Goal: Transaction & Acquisition: Book appointment/travel/reservation

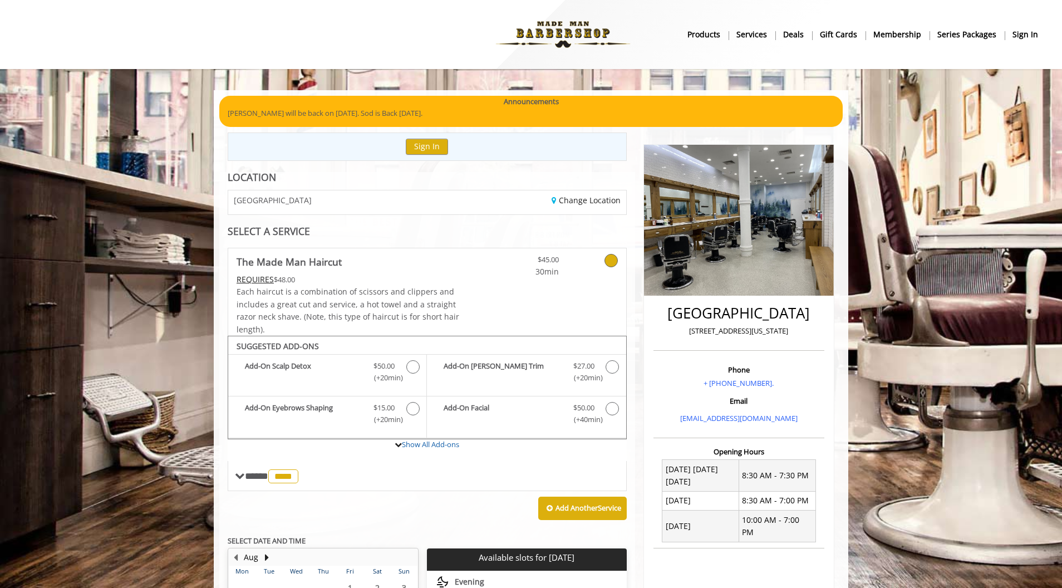
scroll to position [390, 0]
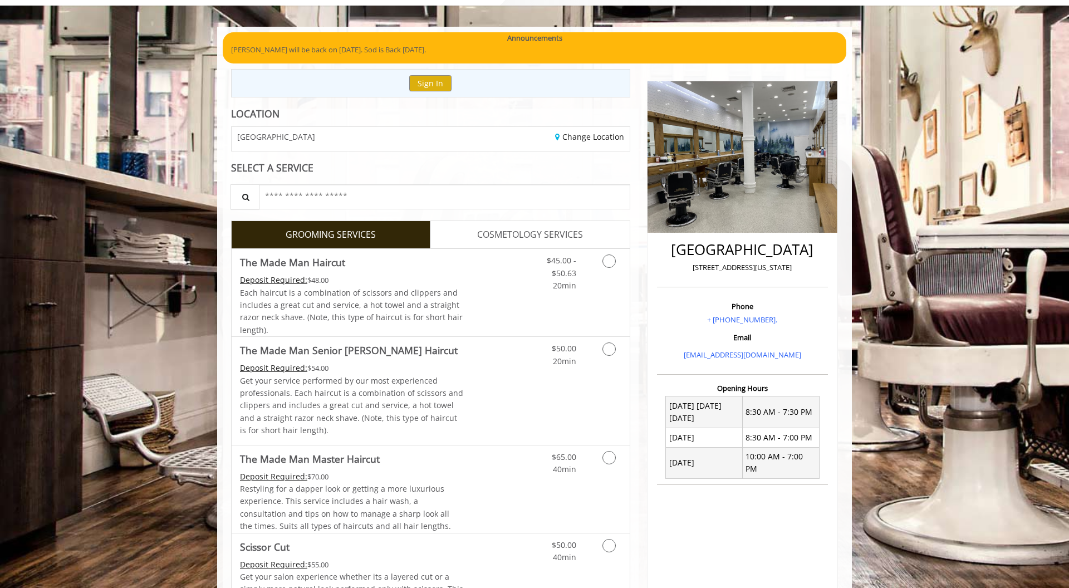
scroll to position [67, 0]
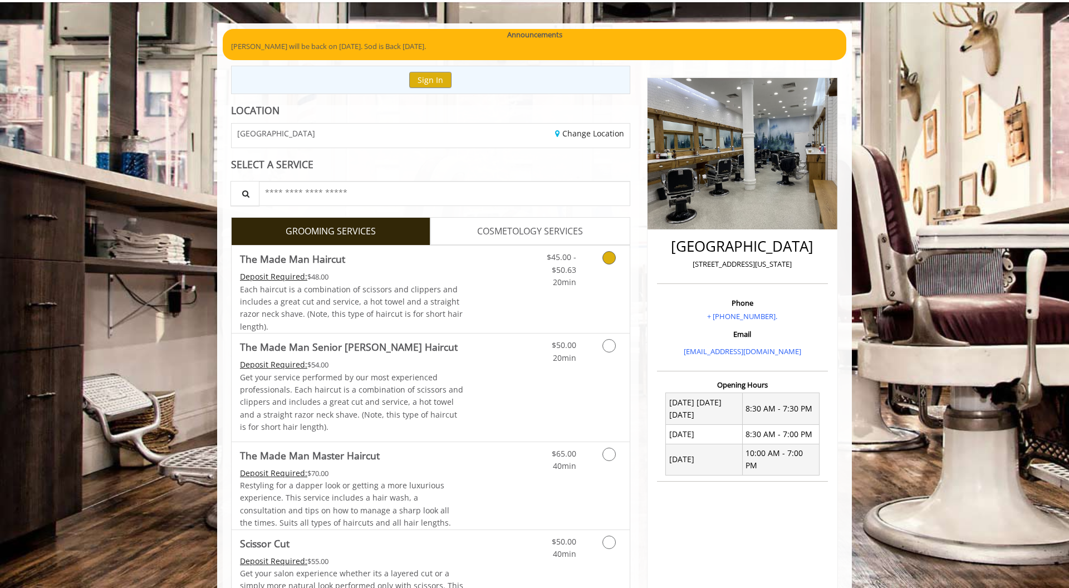
click at [613, 261] on icon "Grooming services" at bounding box center [609, 257] width 13 height 13
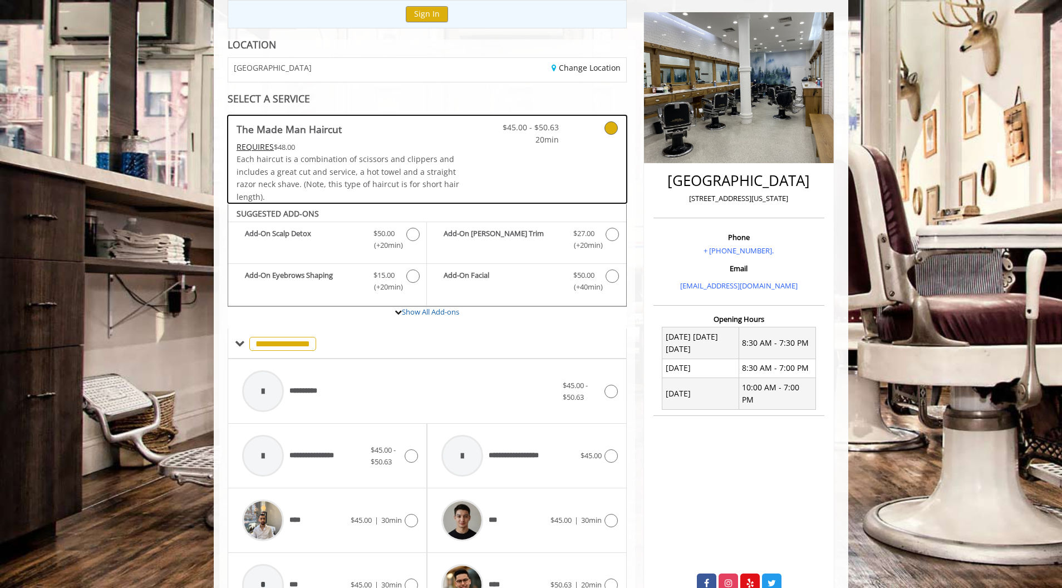
scroll to position [0, 0]
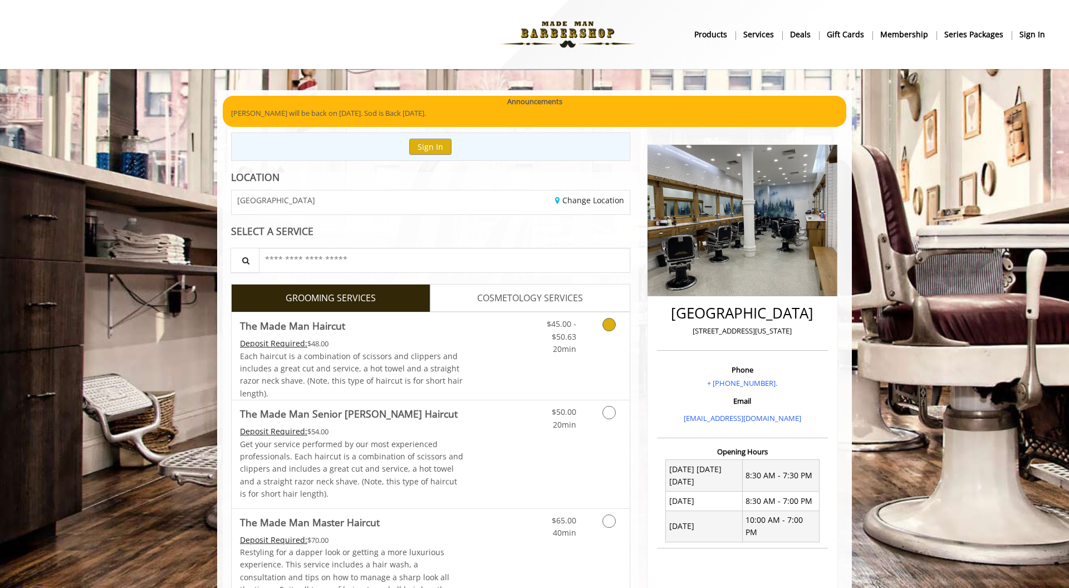
click at [456, 375] on div "Each haircut is a combination of scissors and clippers and includes a great cut…" at bounding box center [352, 375] width 224 height 50
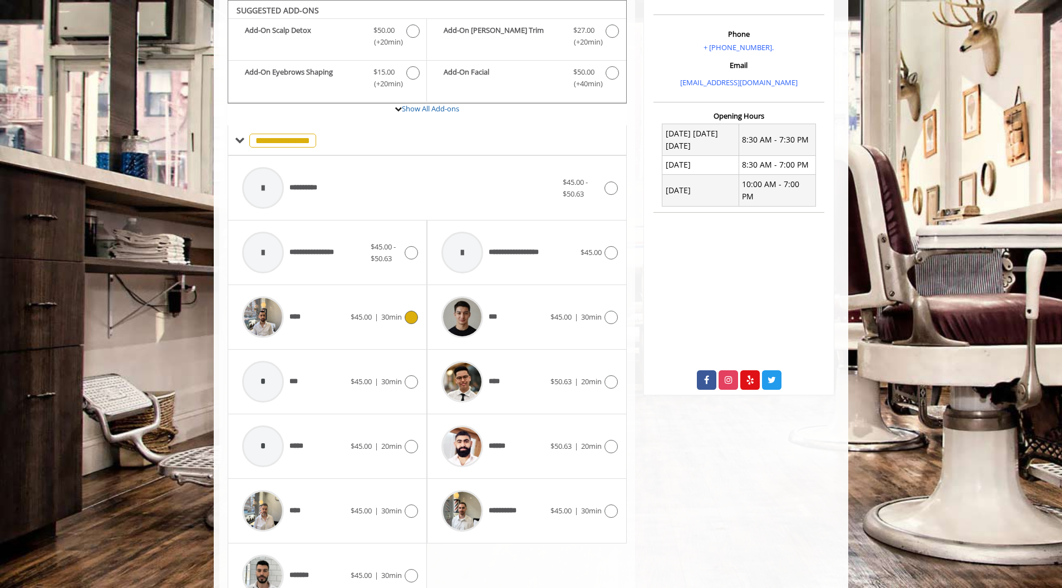
click at [360, 320] on span "$45.00" at bounding box center [361, 317] width 21 height 10
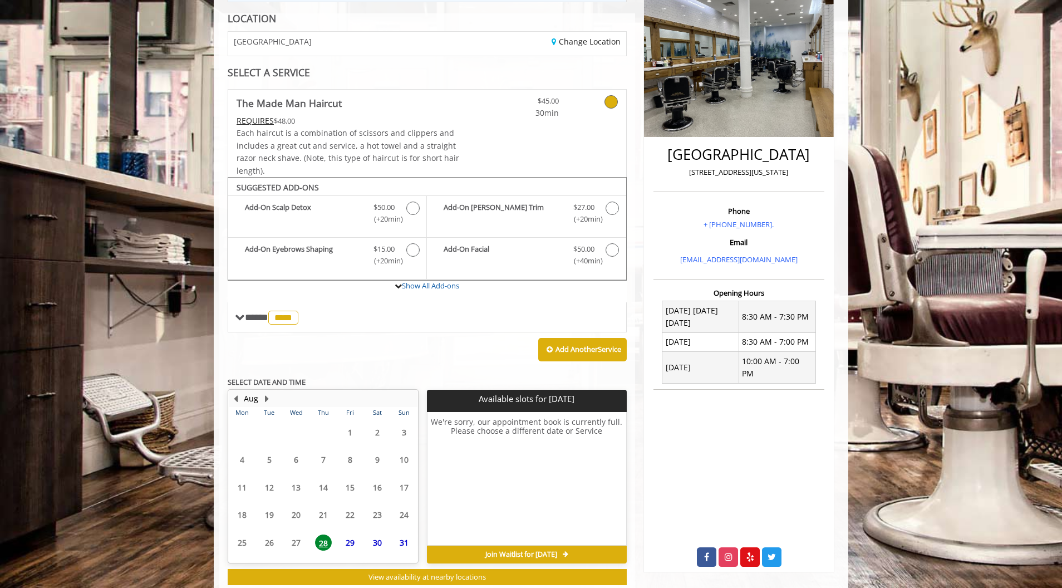
scroll to position [189, 0]
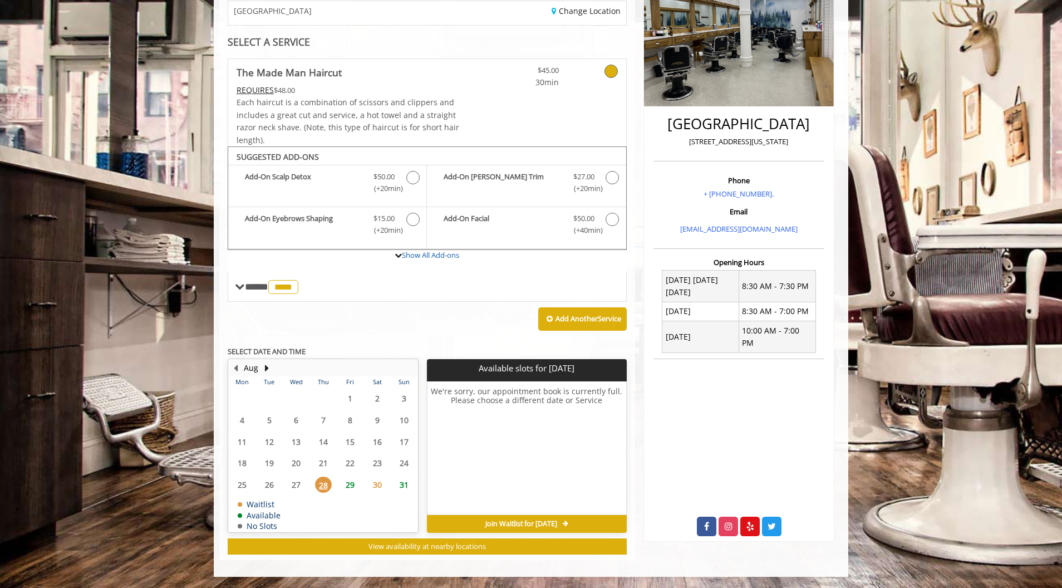
click at [349, 487] on span "29" at bounding box center [350, 485] width 17 height 16
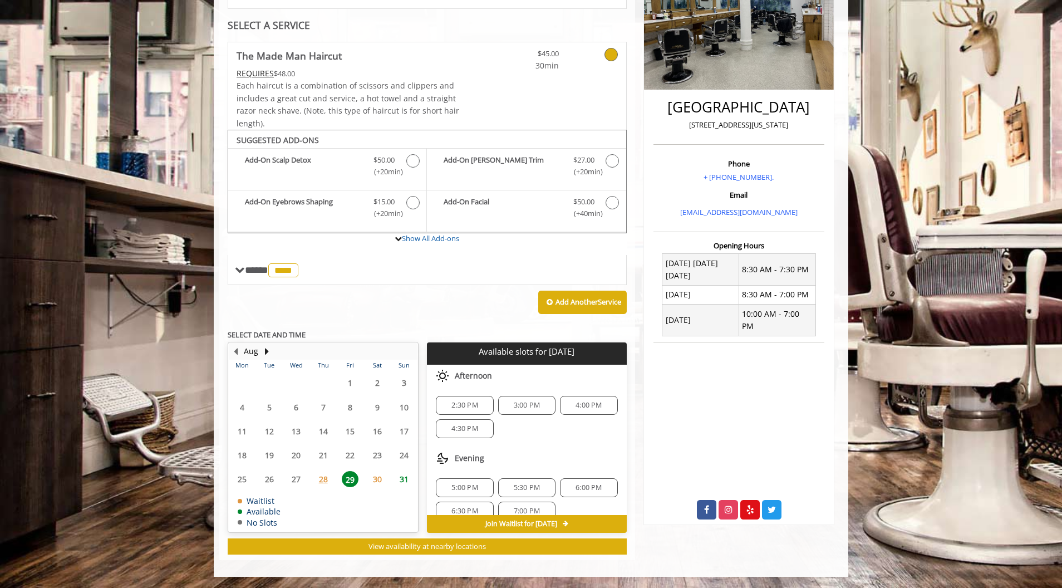
click at [325, 479] on span "28" at bounding box center [323, 479] width 17 height 16
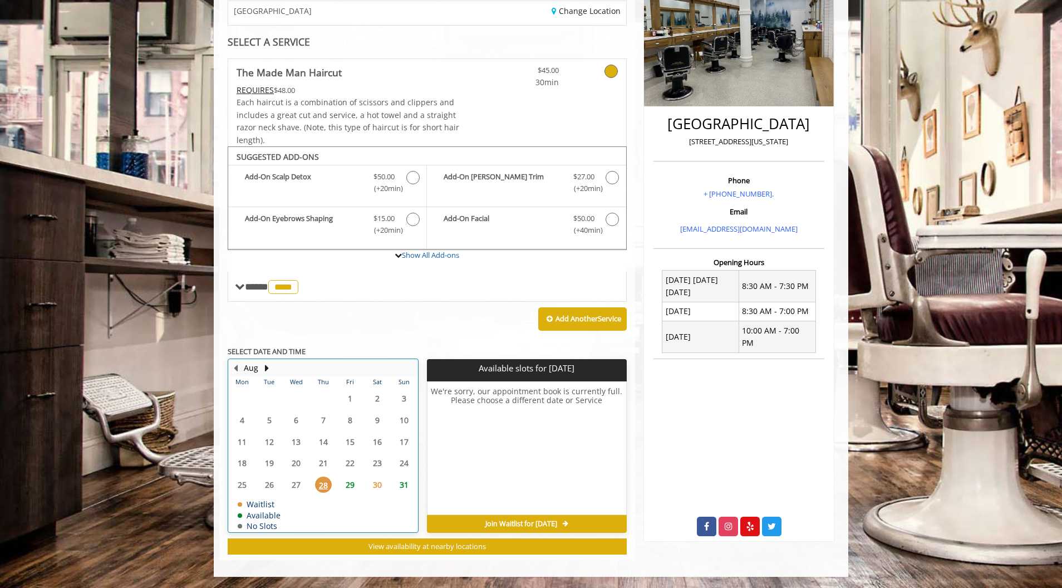
click at [341, 485] on div "29" at bounding box center [350, 485] width 22 height 16
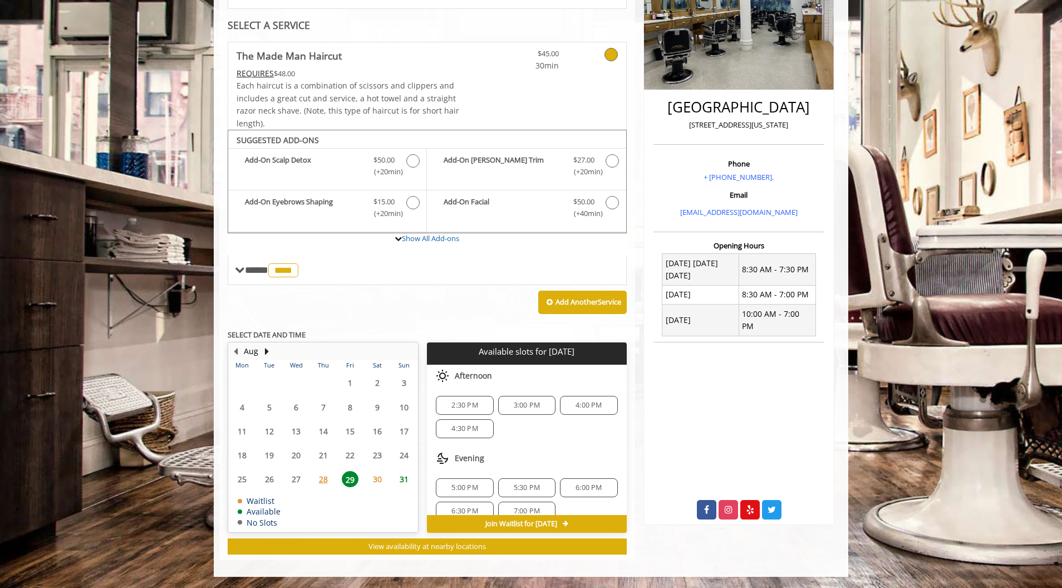
scroll to position [14, 0]
click at [522, 474] on span "5:30 PM" at bounding box center [527, 473] width 26 height 9
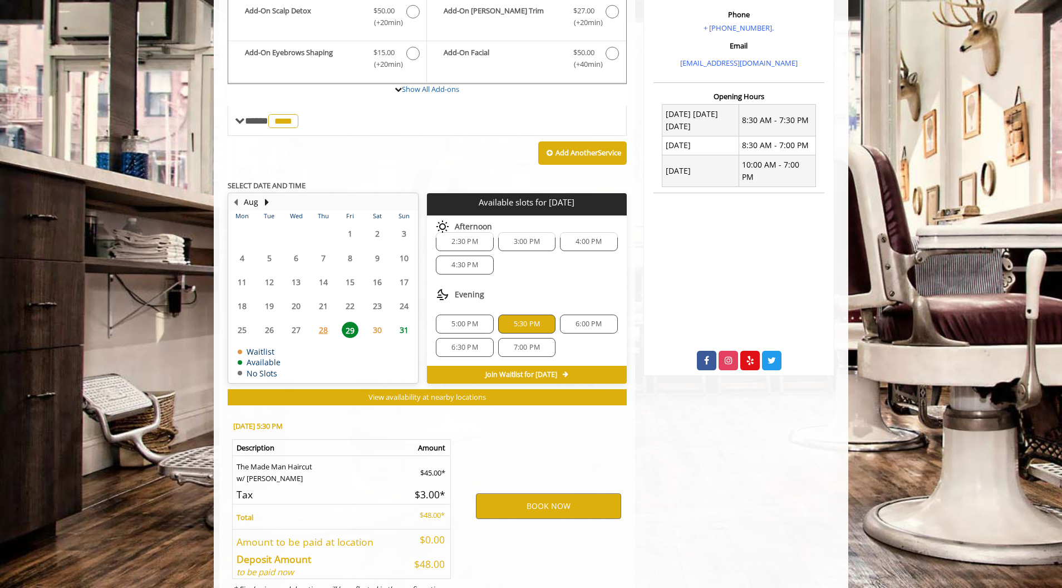
scroll to position [407, 0]
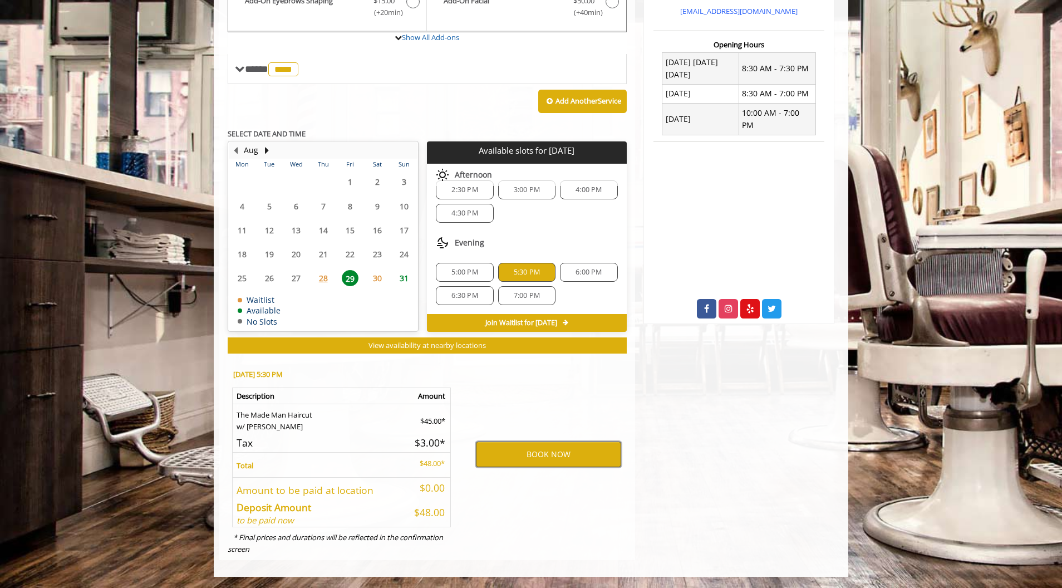
click at [546, 452] on button "BOOK NOW" at bounding box center [548, 455] width 145 height 26
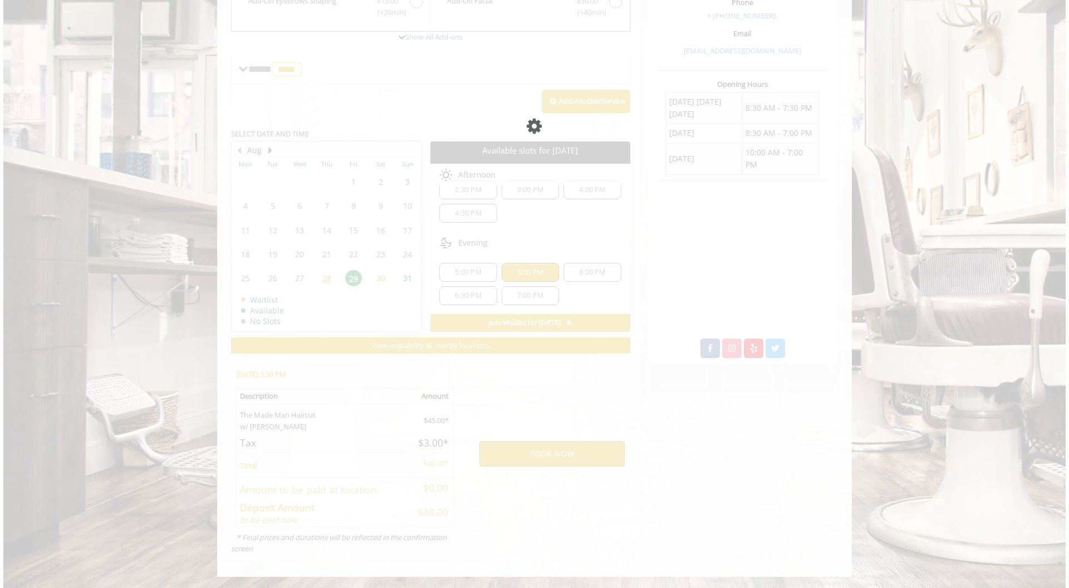
scroll to position [0, 0]
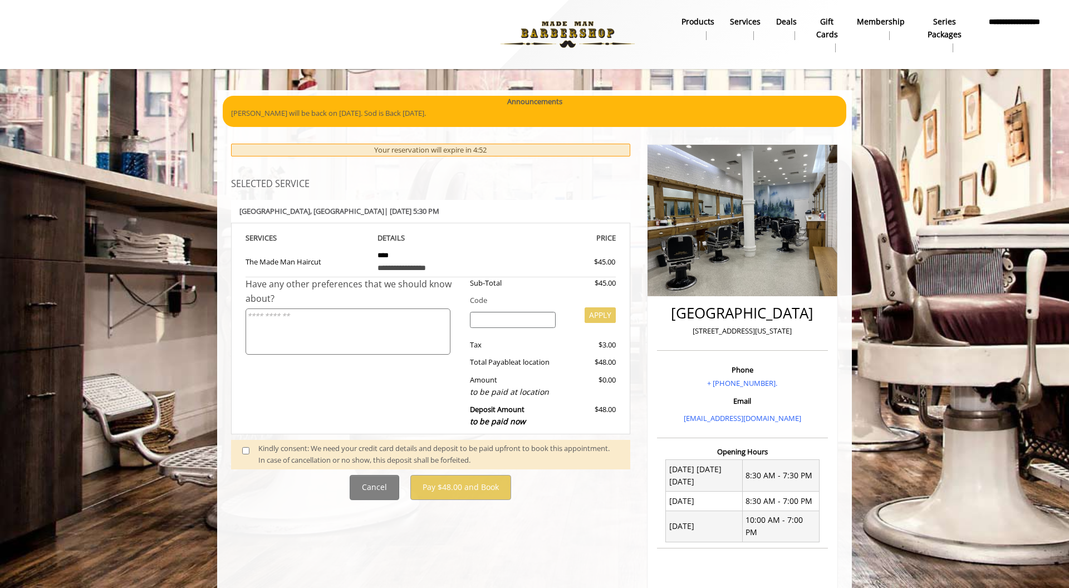
click at [308, 449] on div "Kindly consent: We need your credit card details and deposit to be paid upfront…" at bounding box center [438, 454] width 361 height 23
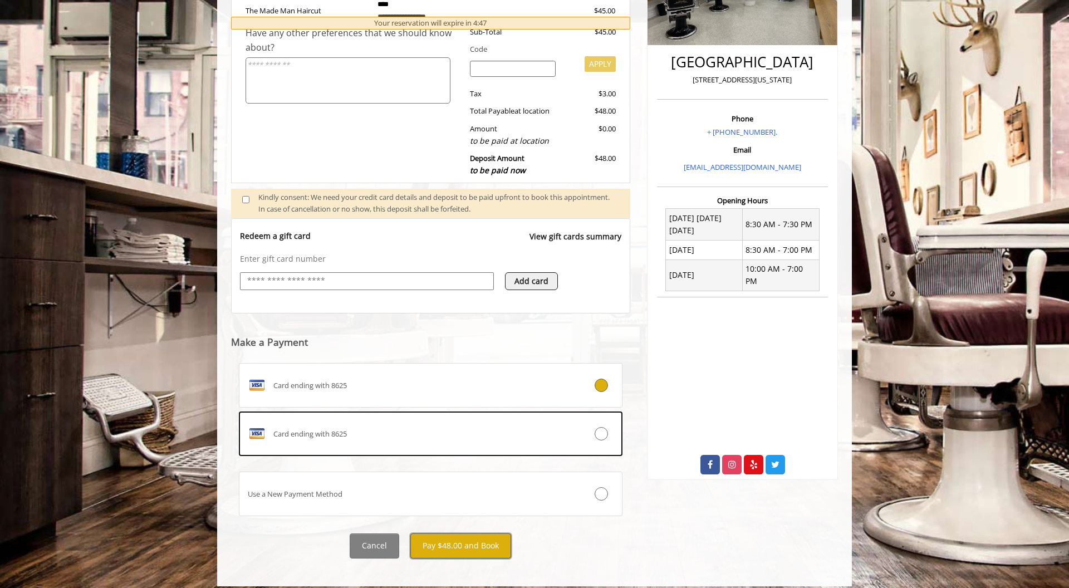
click at [448, 546] on button "Pay $48.00 and Book" at bounding box center [460, 545] width 101 height 25
